Goal: Book appointment/travel/reservation

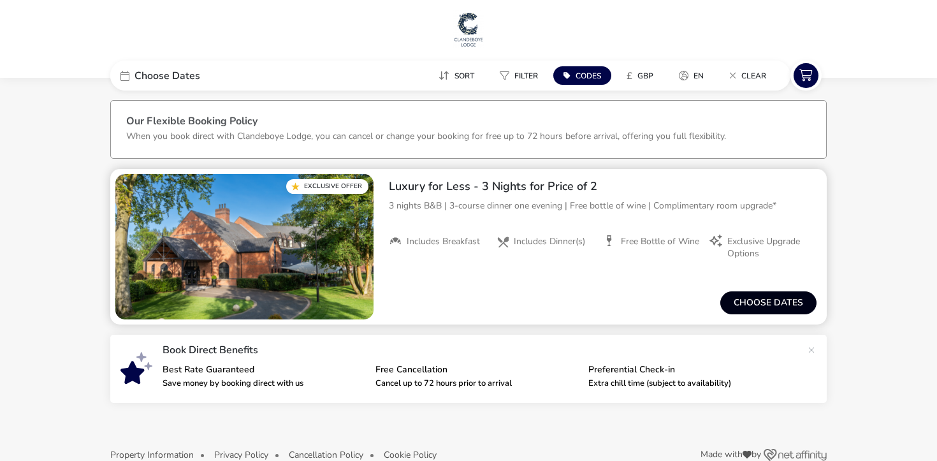
click at [763, 307] on button "Choose dates" at bounding box center [768, 302] width 96 height 23
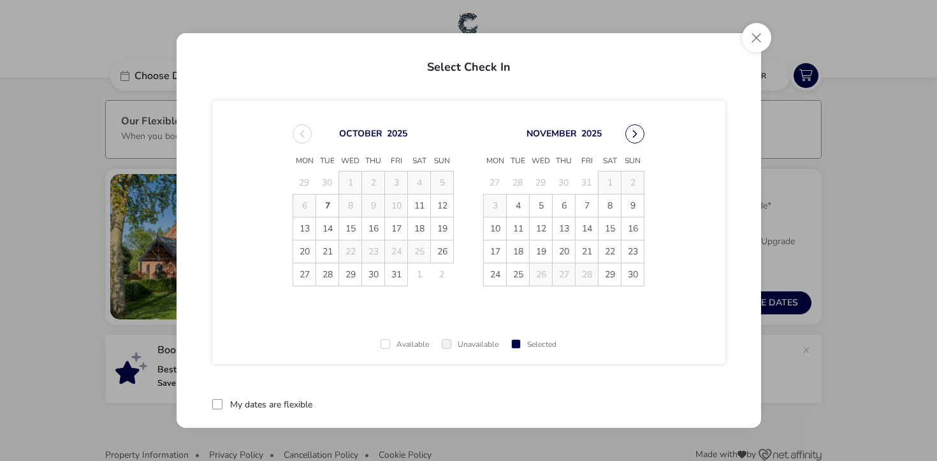
click at [638, 127] on button "Next Month" at bounding box center [634, 133] width 19 height 19
click at [633, 133] on button "Next Month" at bounding box center [634, 133] width 19 height 19
click at [299, 133] on button "Previous Month" at bounding box center [302, 133] width 19 height 19
click at [586, 231] on span "19" at bounding box center [586, 228] width 22 height 22
click at [633, 225] on td "21" at bounding box center [632, 228] width 23 height 23
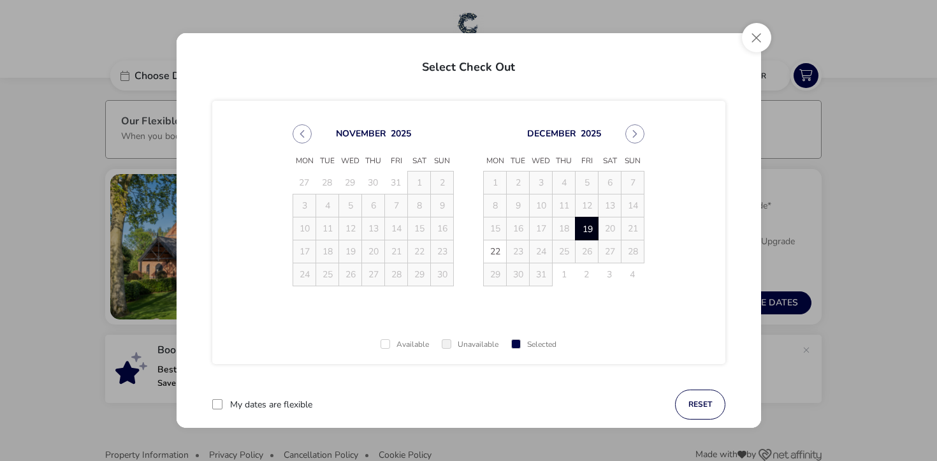
click at [560, 231] on td "18" at bounding box center [564, 228] width 23 height 23
click at [493, 260] on span "22" at bounding box center [495, 251] width 22 height 22
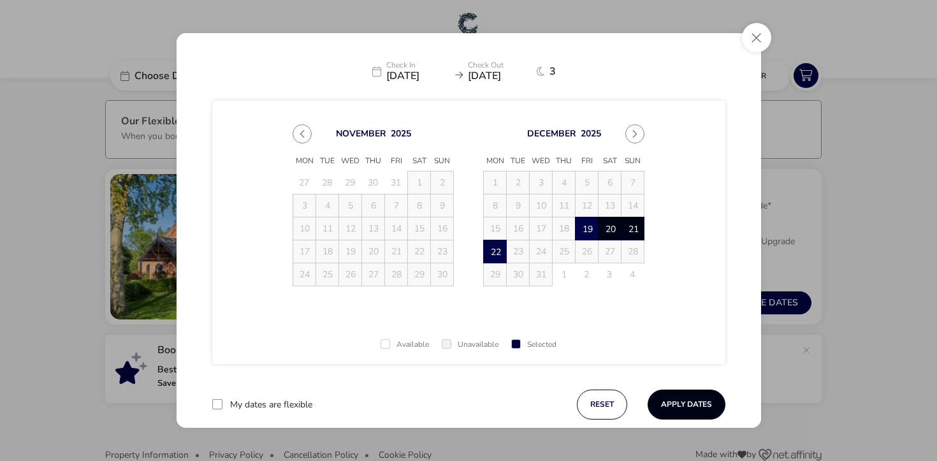
click at [684, 400] on button "Apply Dates" at bounding box center [686, 404] width 78 height 30
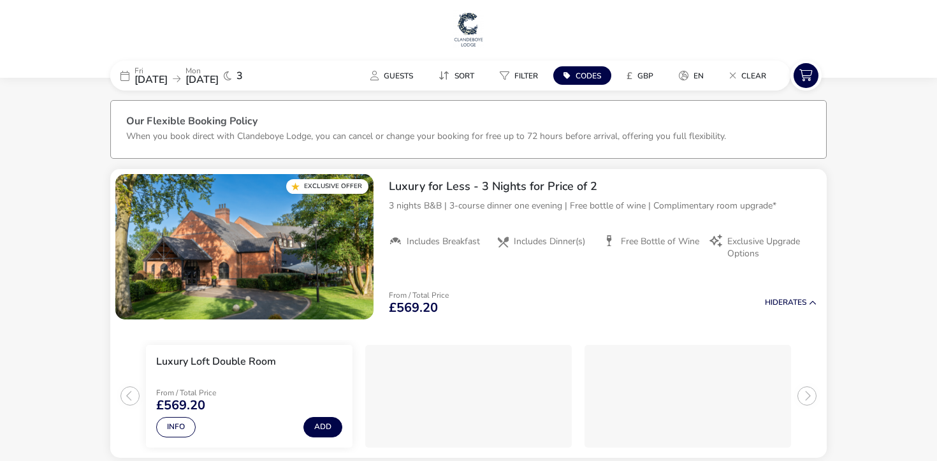
click at [219, 78] on span "[DATE]" at bounding box center [201, 80] width 33 height 14
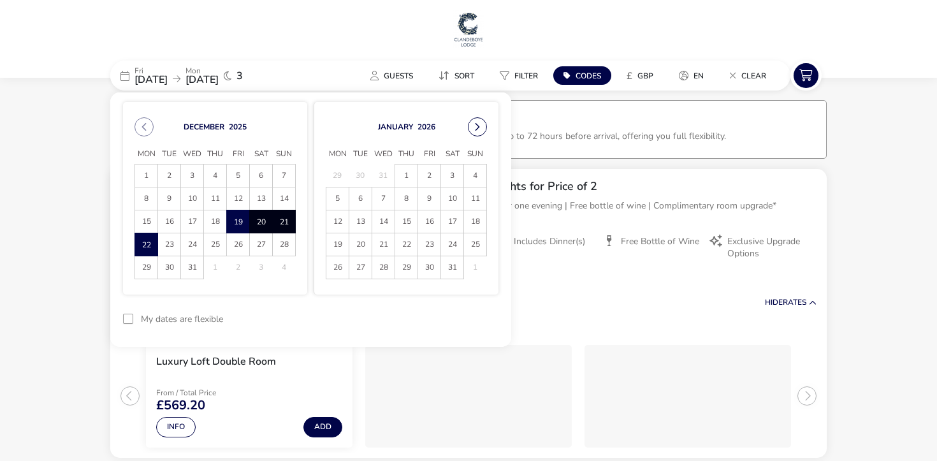
click at [480, 127] on button "Next Month" at bounding box center [477, 126] width 19 height 19
click at [217, 197] on span "8" at bounding box center [215, 198] width 22 height 22
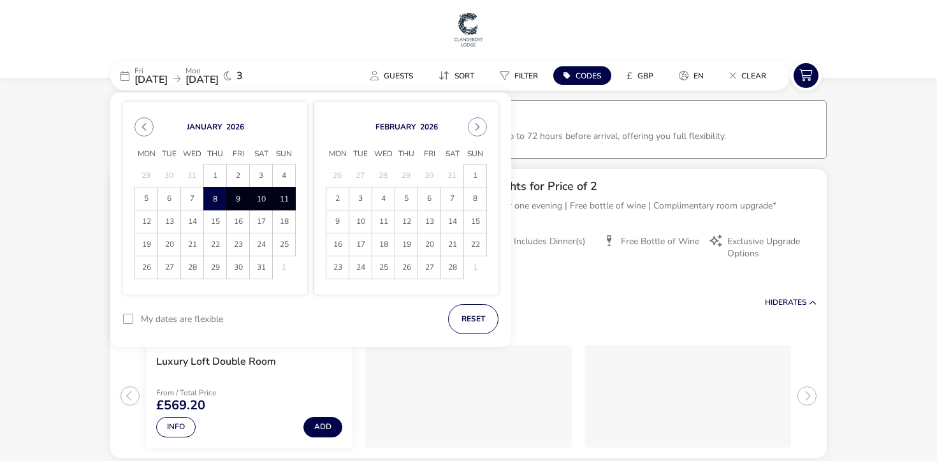
click at [285, 206] on span "11" at bounding box center [284, 198] width 22 height 22
click at [439, 315] on button "Apply Dates" at bounding box center [460, 319] width 78 height 30
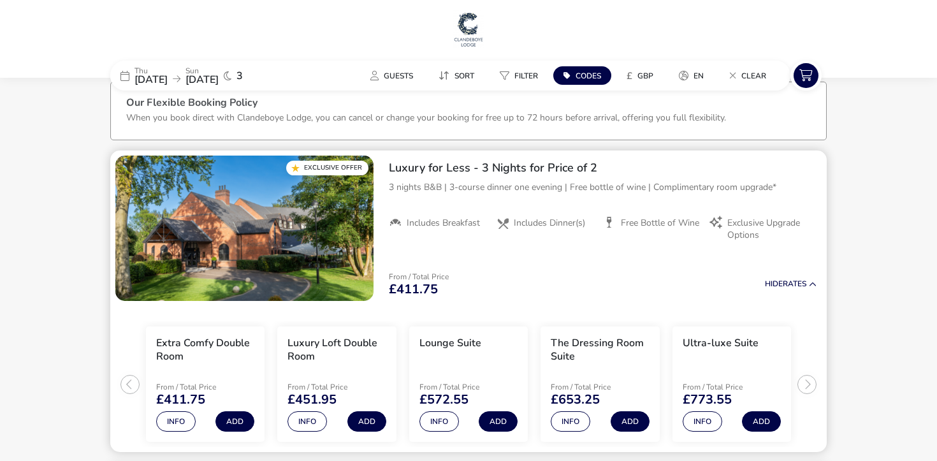
scroll to position [19, 0]
click at [219, 73] on span "[DATE]" at bounding box center [201, 80] width 33 height 14
click at [219, 76] on span "[DATE]" at bounding box center [201, 80] width 33 height 14
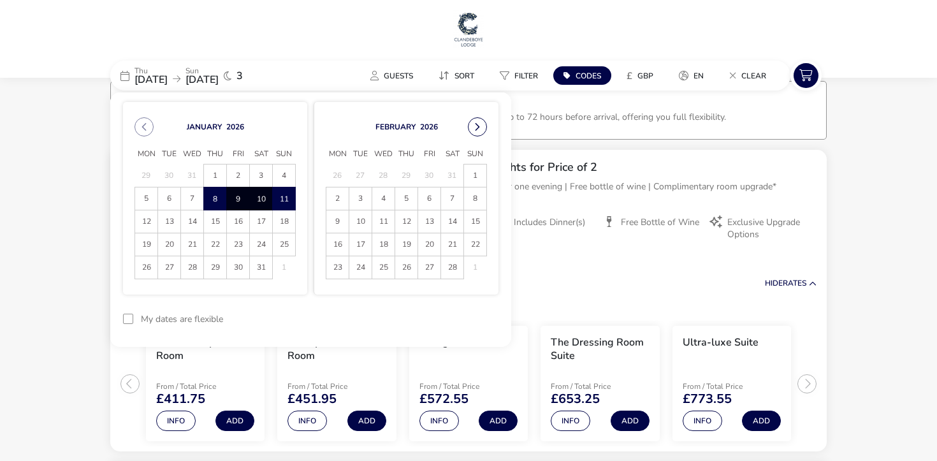
click at [479, 127] on button "Next Month" at bounding box center [477, 126] width 19 height 19
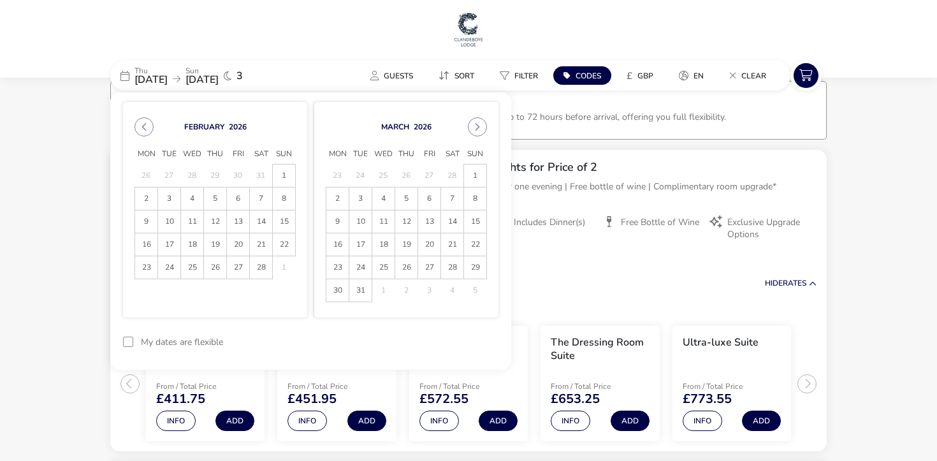
click at [479, 127] on button "Next Month" at bounding box center [477, 126] width 19 height 19
click at [431, 206] on span "10" at bounding box center [429, 198] width 22 height 22
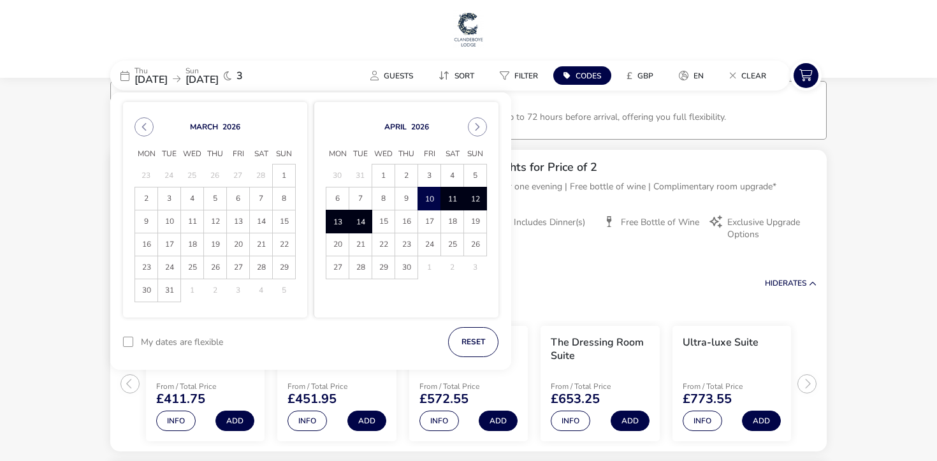
click at [350, 224] on span "14" at bounding box center [360, 221] width 22 height 22
click at [425, 201] on span "10" at bounding box center [429, 198] width 22 height 22
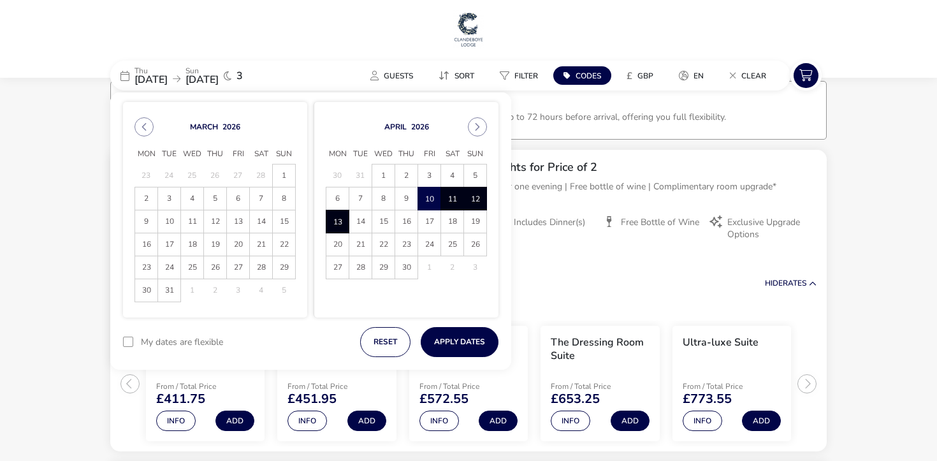
click at [338, 222] on span "13" at bounding box center [337, 221] width 22 height 22
click at [445, 342] on button "Apply Dates" at bounding box center [460, 342] width 78 height 30
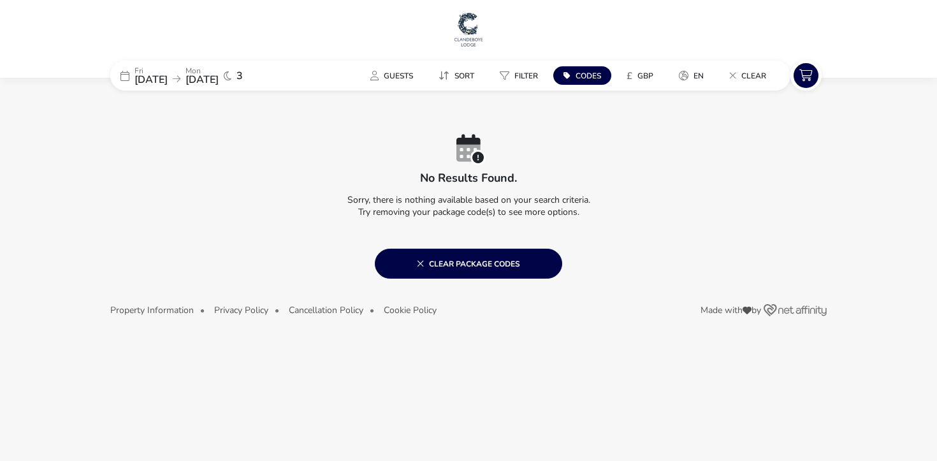
click at [219, 76] on span "[DATE]" at bounding box center [201, 80] width 33 height 14
click at [195, 73] on div "[DATE] [DATE]" at bounding box center [176, 76] width 84 height 18
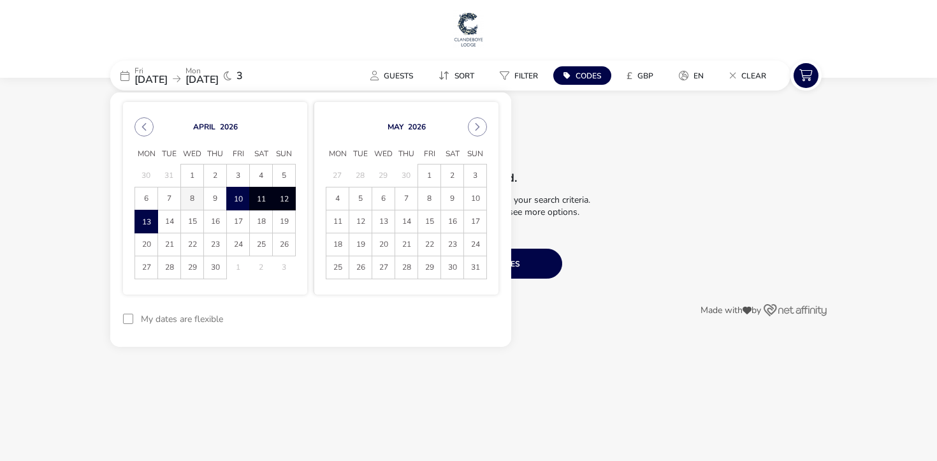
click at [187, 192] on span "8" at bounding box center [192, 198] width 22 height 22
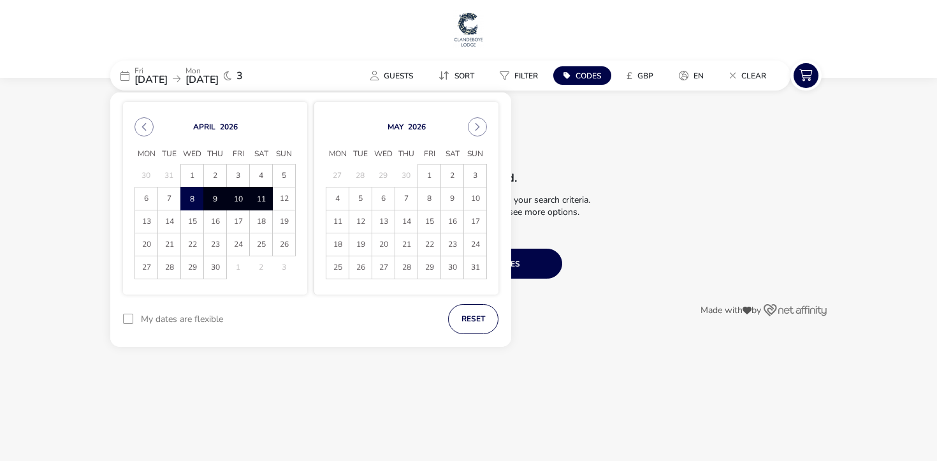
click at [259, 198] on span "11" at bounding box center [261, 198] width 22 height 22
click at [436, 312] on button "Apply Dates" at bounding box center [460, 319] width 78 height 30
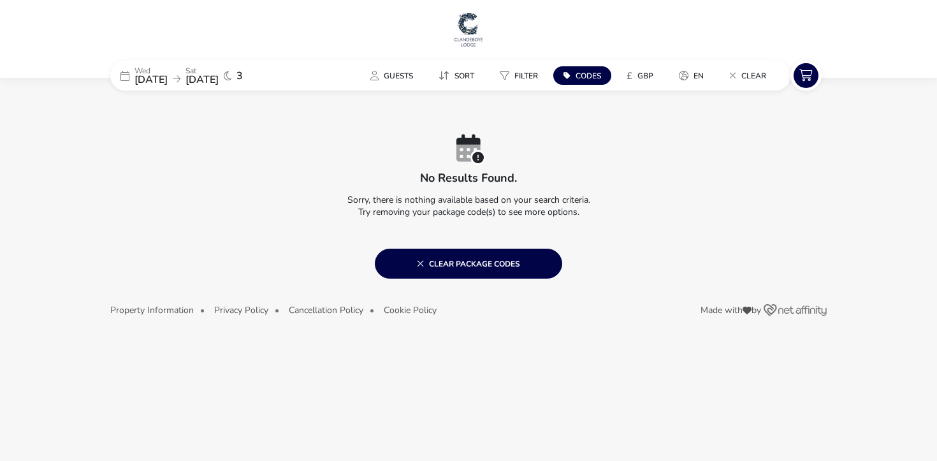
click at [180, 80] on icon at bounding box center [177, 79] width 8 height 9
click at [219, 73] on span "[DATE]" at bounding box center [201, 80] width 33 height 14
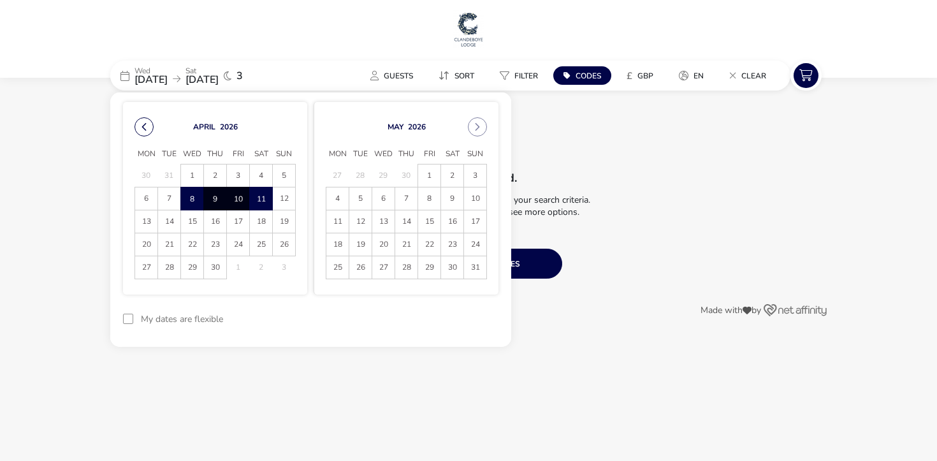
click at [149, 119] on button "Previous Month" at bounding box center [143, 126] width 19 height 19
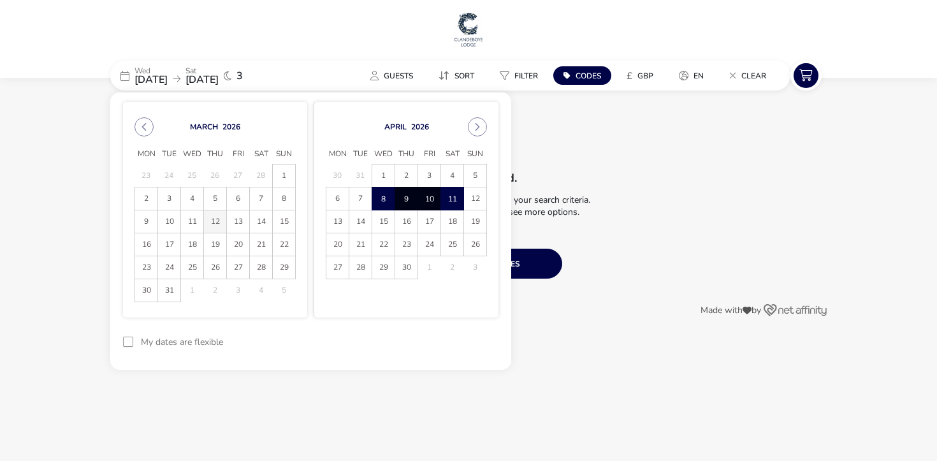
click at [219, 219] on span "12" at bounding box center [215, 221] width 22 height 22
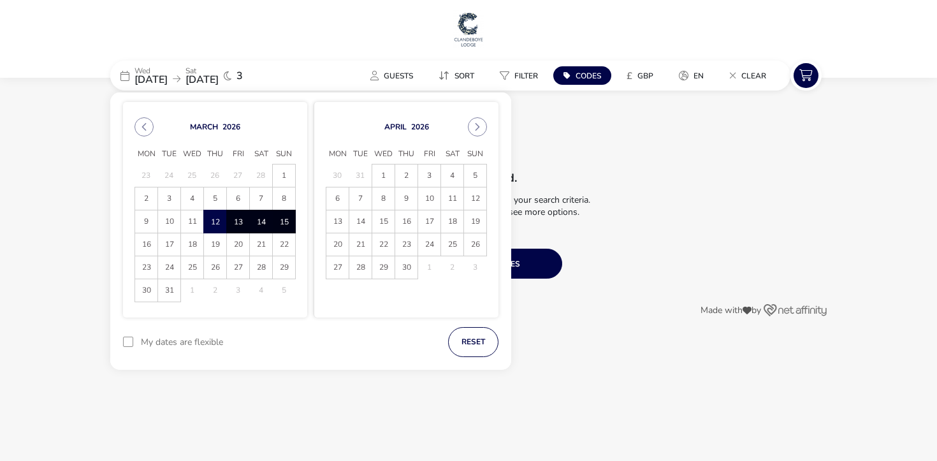
click at [279, 224] on span "15" at bounding box center [284, 221] width 22 height 22
click at [456, 343] on button "Apply Dates" at bounding box center [460, 342] width 78 height 30
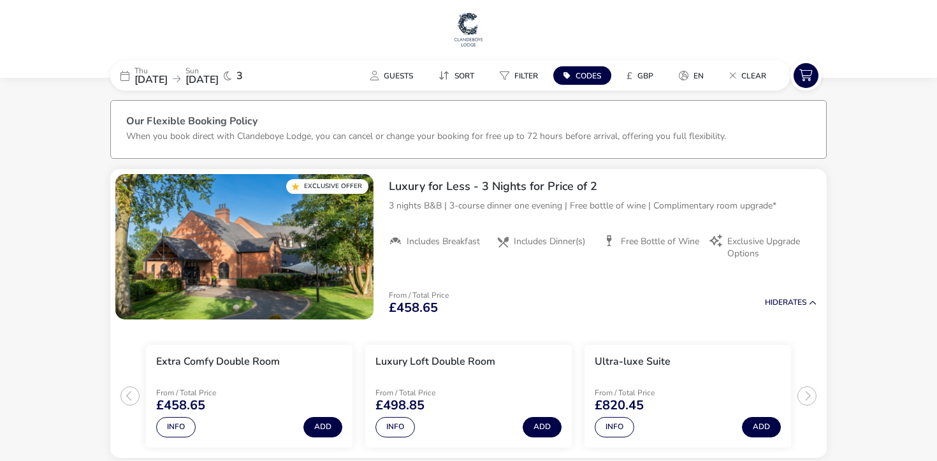
click at [472, 37] on img at bounding box center [468, 29] width 32 height 38
